Goal: Transaction & Acquisition: Purchase product/service

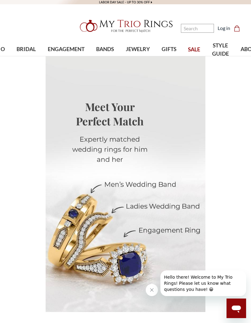
click at [189, 202] on div at bounding box center [194, 183] width 22 height 181
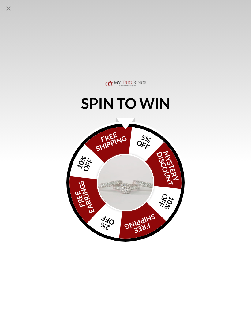
click at [6, 6] on icon "Close popup" at bounding box center [8, 8] width 7 height 7
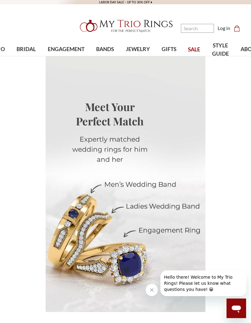
select select "US"
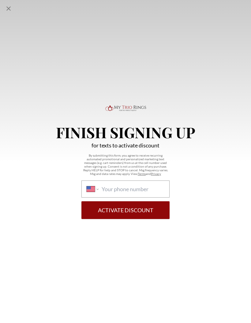
click at [225, 88] on div "Finish Signing Up for texts to activate discount By submitting this form, you a…" at bounding box center [125, 161] width 251 height 323
click at [216, 94] on div "Finish Signing Up for texts to activate discount By submitting this form, you a…" at bounding box center [125, 161] width 251 height 323
click at [11, 11] on icon "Close popup" at bounding box center [8, 8] width 7 height 7
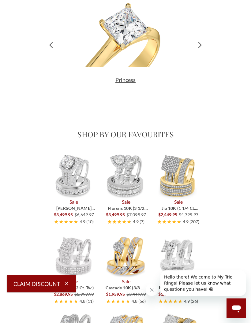
scroll to position [1244, 0]
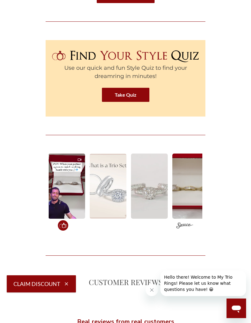
click at [117, 102] on link "Take Quiz" at bounding box center [125, 95] width 47 height 14
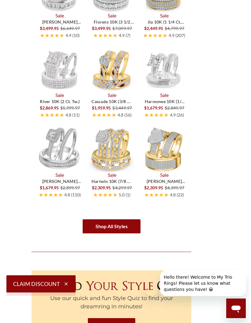
scroll to position [0, 71]
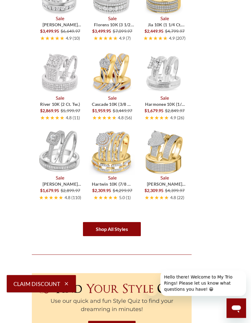
click at [168, 192] on span "Valentina 10K (1 ct. tw.)" at bounding box center [166, 188] width 39 height 12
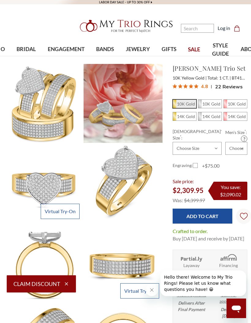
click at [23, 51] on span "BRIDAL" at bounding box center [26, 49] width 19 height 8
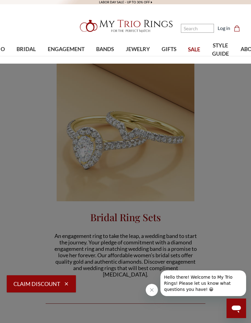
click at [39, 94] on span "Natural Diamonds" at bounding box center [47, 93] width 48 height 7
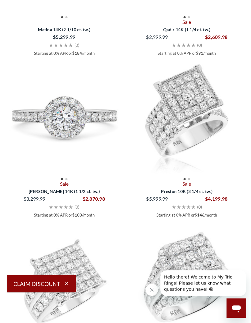
scroll to position [613, 0]
click at [201, 135] on img at bounding box center [186, 118] width 119 height 119
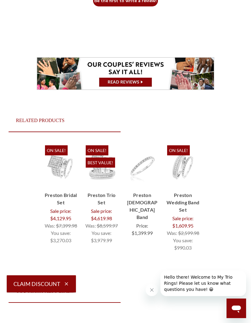
scroll to position [1248, 0]
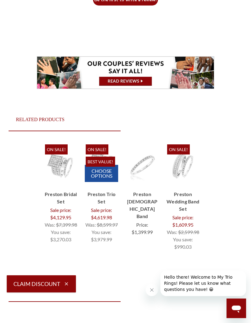
click at [97, 177] on link "Choose Options" at bounding box center [101, 173] width 33 height 17
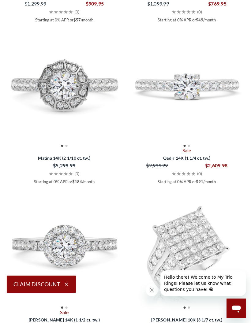
scroll to position [646, 0]
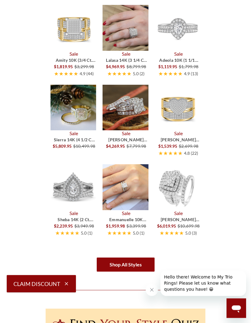
scroll to position [1327, 0]
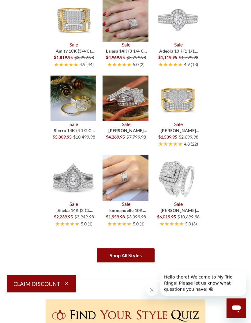
click at [143, 258] on link "Shop All Styles" at bounding box center [126, 256] width 58 height 14
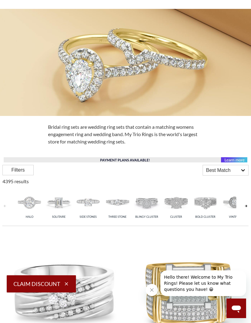
click at [85, 204] on img at bounding box center [88, 202] width 26 height 26
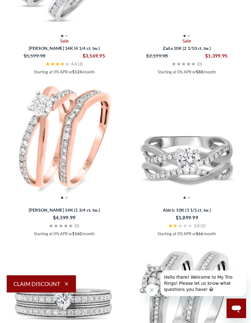
scroll to position [423, 0]
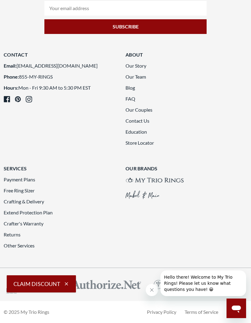
select select "US"
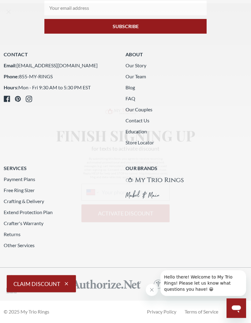
scroll to position [2212, 0]
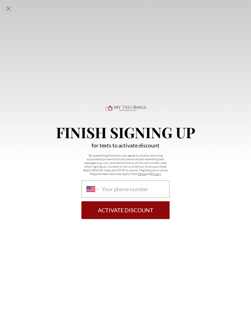
click at [232, 182] on div "Finish Signing Up for texts to activate discount By submitting this form, you a…" at bounding box center [125, 161] width 251 height 323
click at [234, 99] on div "Finish Signing Up for texts to activate discount By submitting this form, you a…" at bounding box center [125, 161] width 251 height 323
click at [8, 8] on icon "Close popup" at bounding box center [8, 8] width 4 height 4
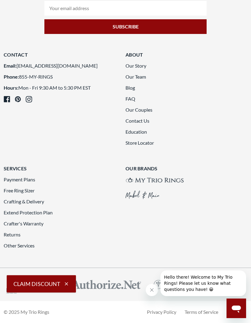
scroll to position [2565, 0]
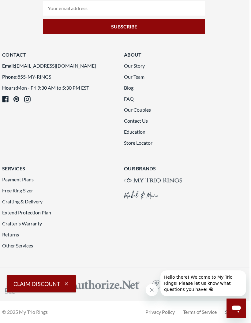
scroll to position [2678, 2]
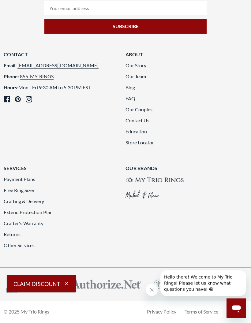
scroll to position [2358, 0]
